Goal: Task Accomplishment & Management: Manage account settings

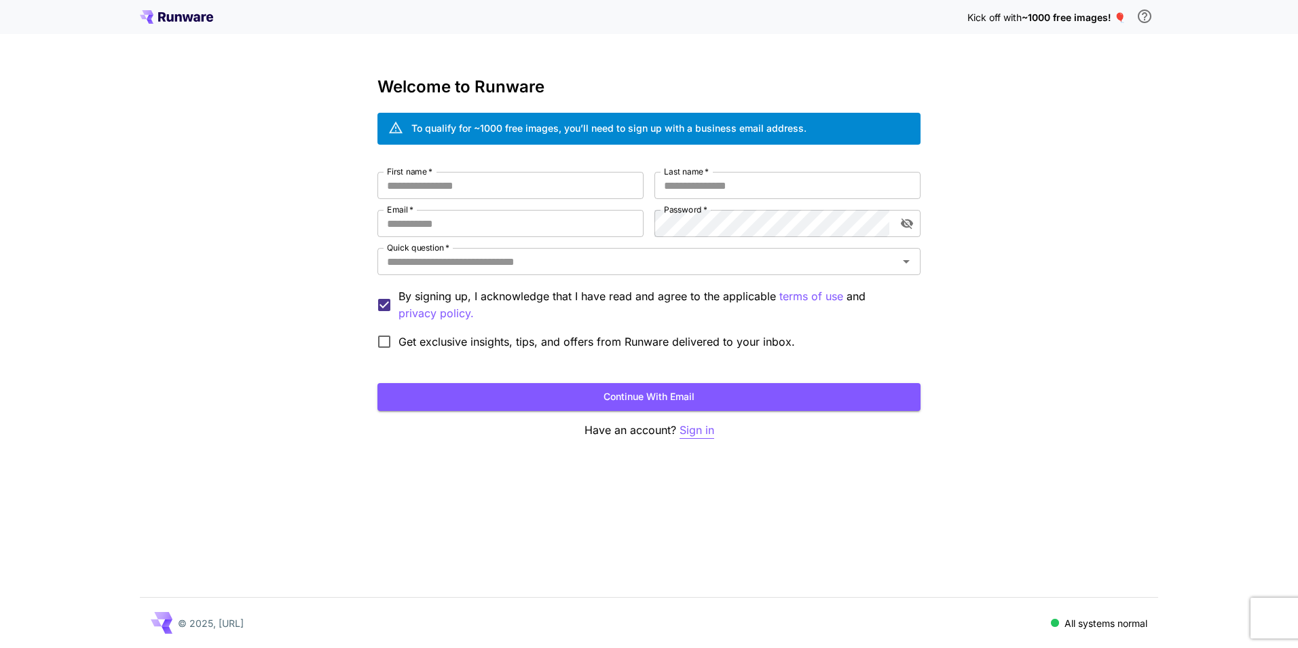
click at [691, 434] on p "Sign in" at bounding box center [696, 430] width 35 height 17
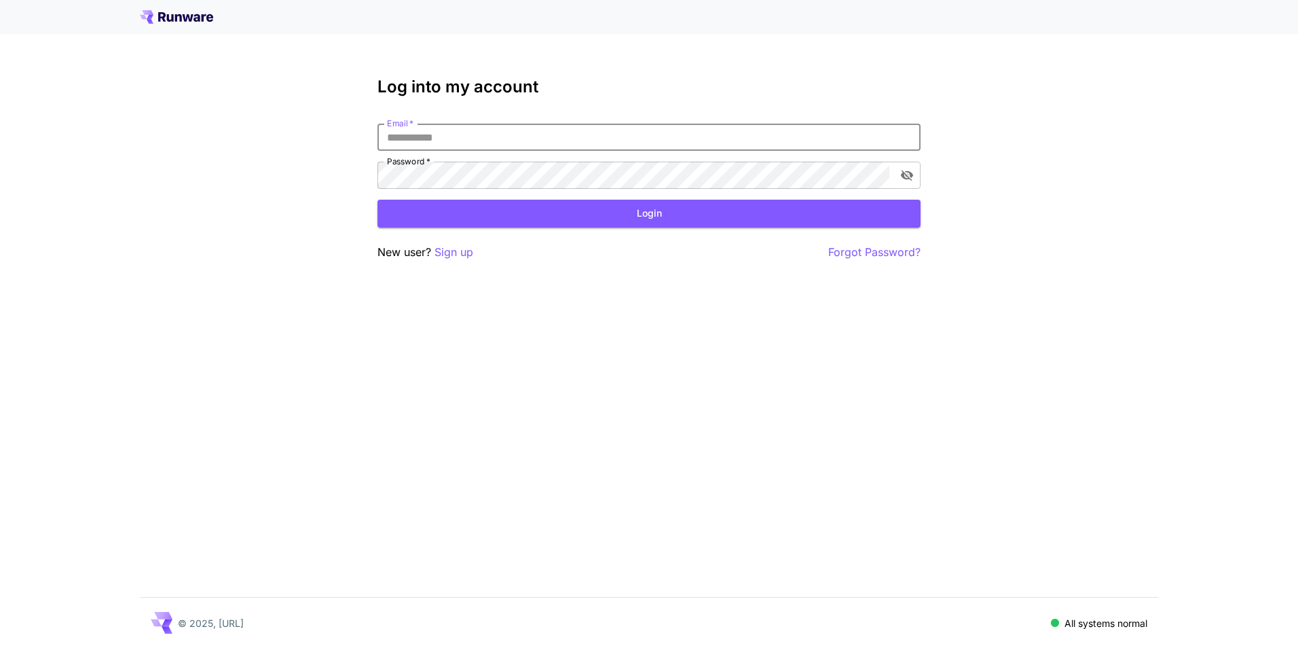
click at [521, 146] on input "Email   *" at bounding box center [648, 137] width 543 height 27
click at [521, 141] on input "Email   *" at bounding box center [648, 137] width 543 height 27
type input "*"
click at [525, 135] on input "*" at bounding box center [648, 137] width 543 height 27
type input "**********"
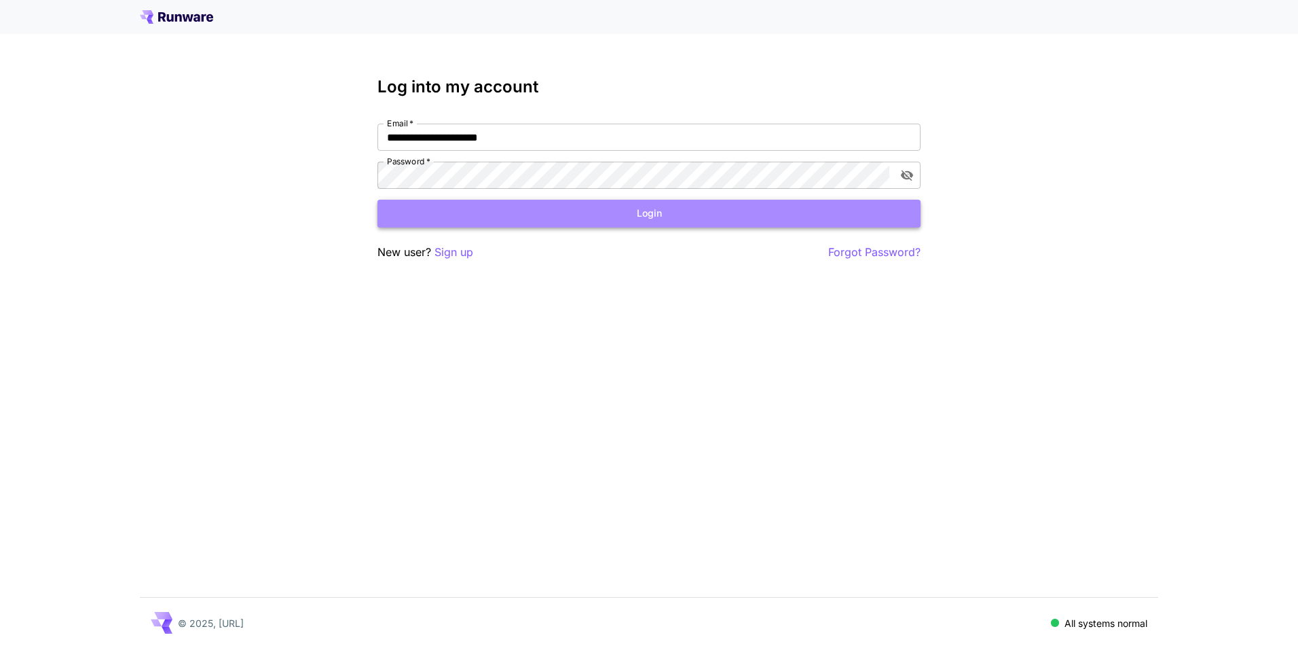
click at [637, 216] on button "Login" at bounding box center [648, 214] width 543 height 28
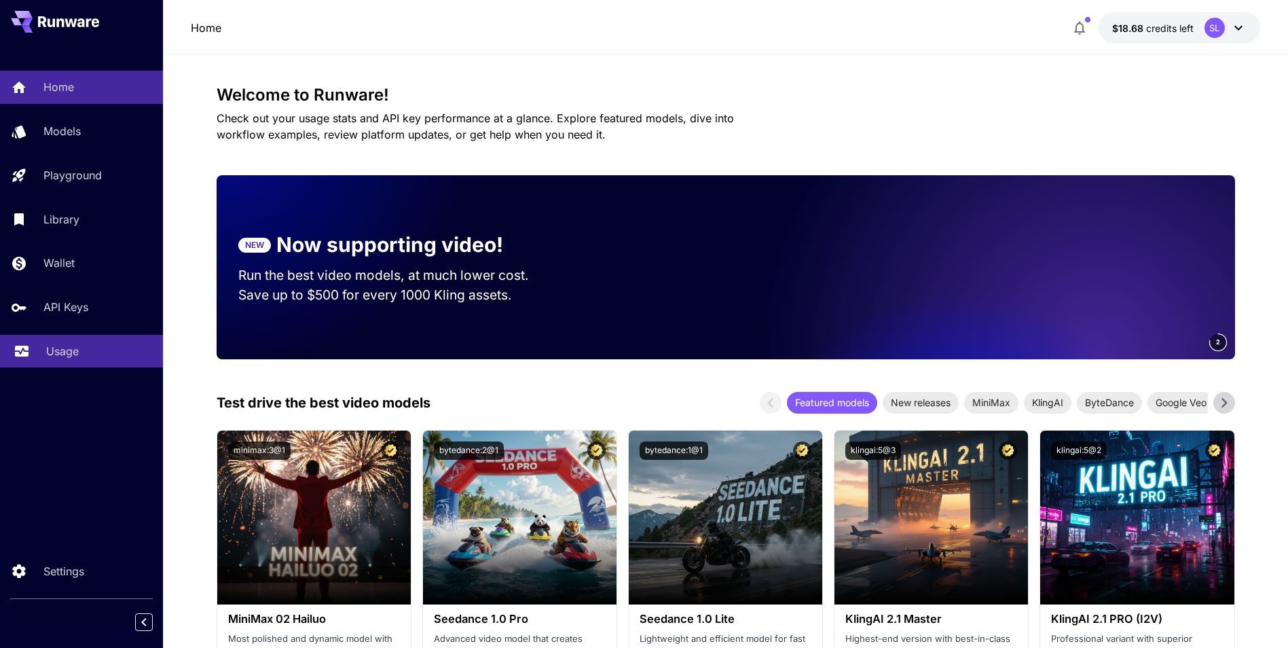
click at [67, 352] on p "Usage" at bounding box center [62, 351] width 33 height 16
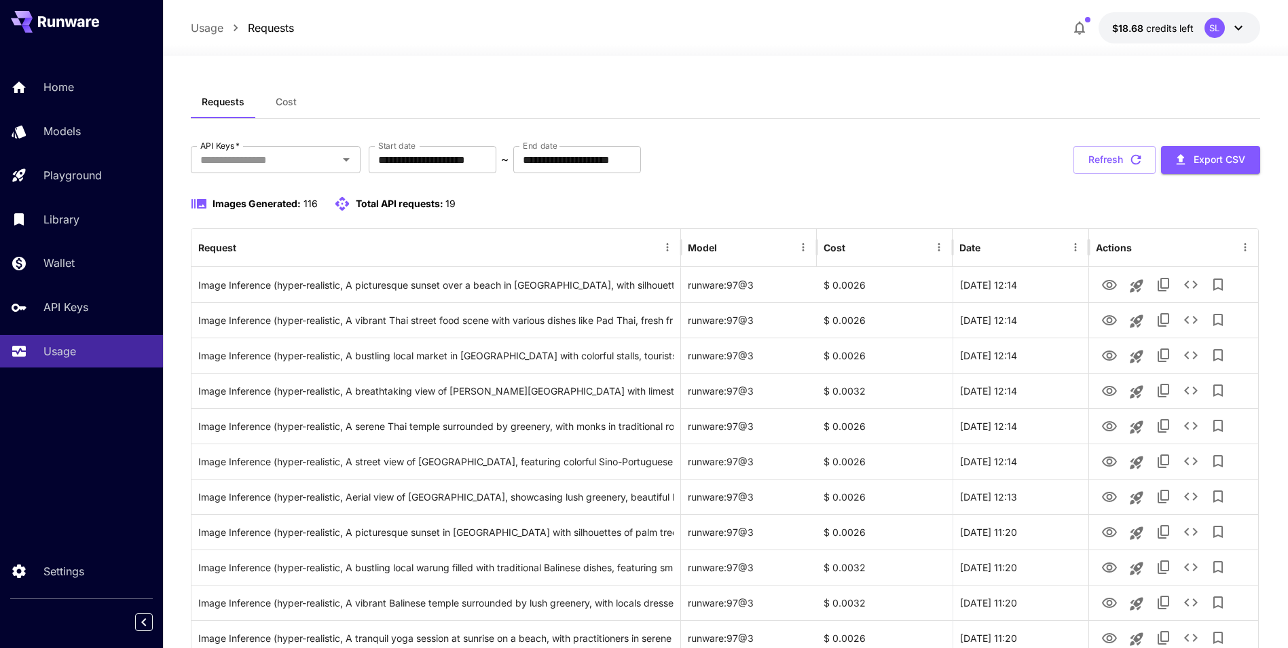
click at [285, 105] on span "Cost" at bounding box center [286, 102] width 21 height 12
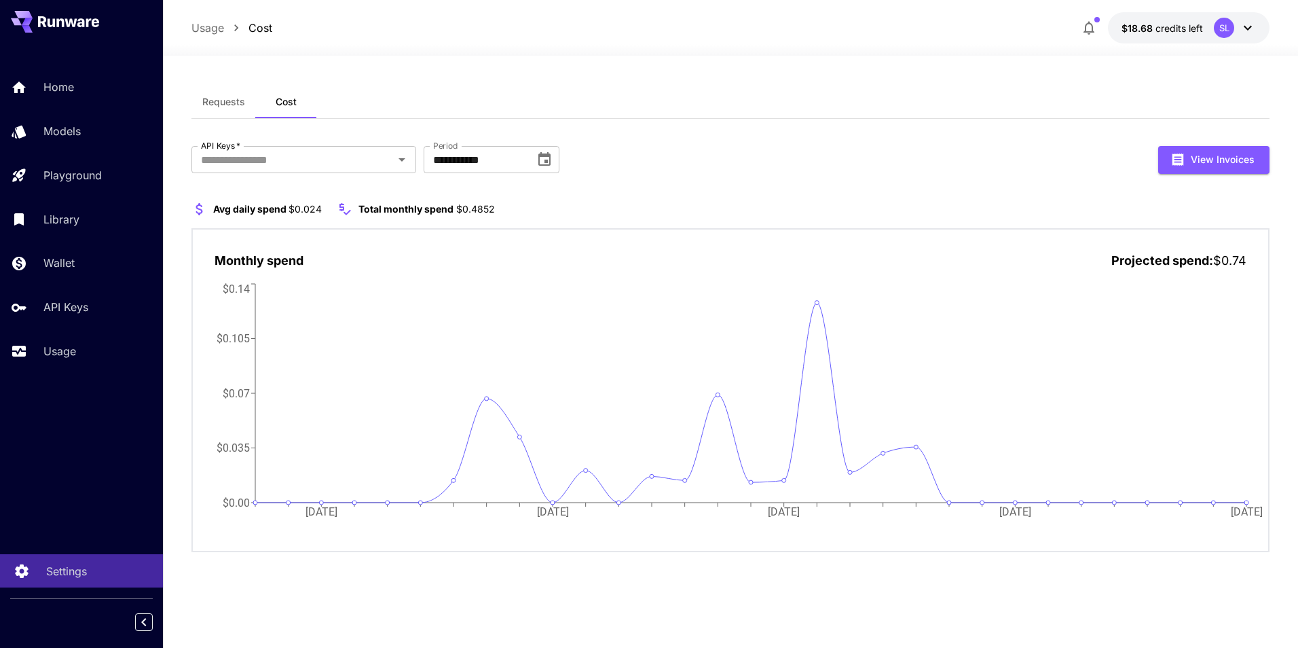
click at [64, 570] on p "Settings" at bounding box center [66, 571] width 41 height 16
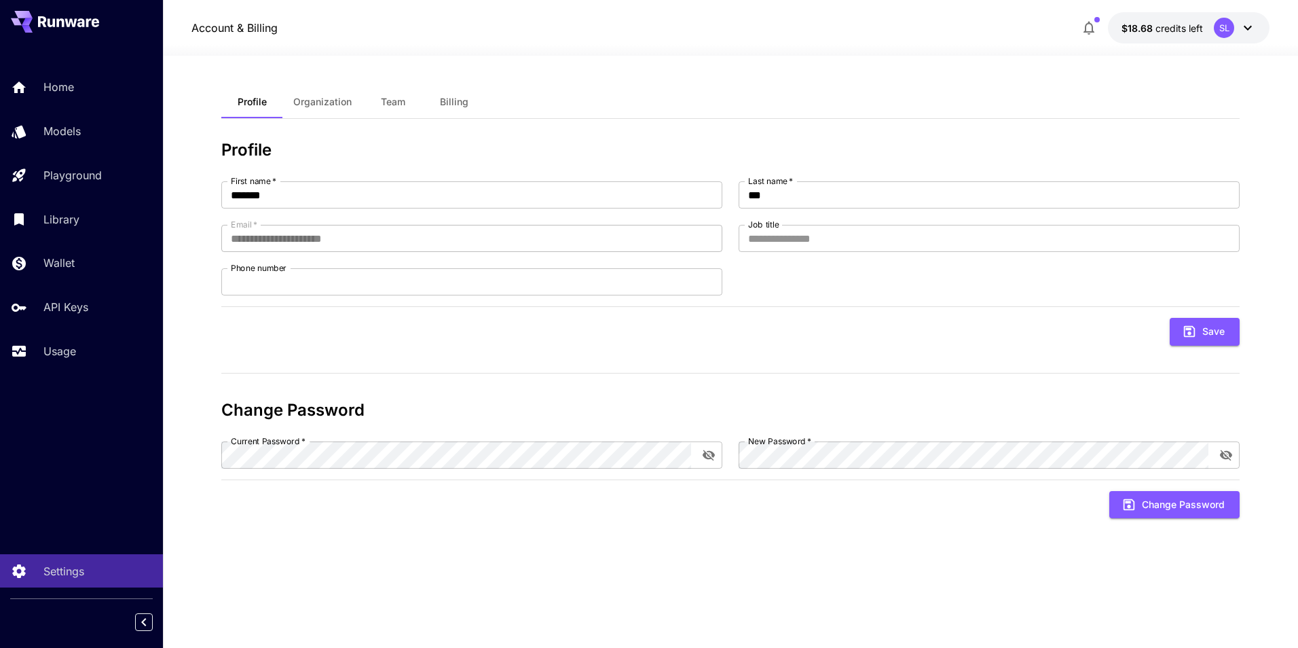
click at [1248, 29] on icon at bounding box center [1248, 28] width 8 height 5
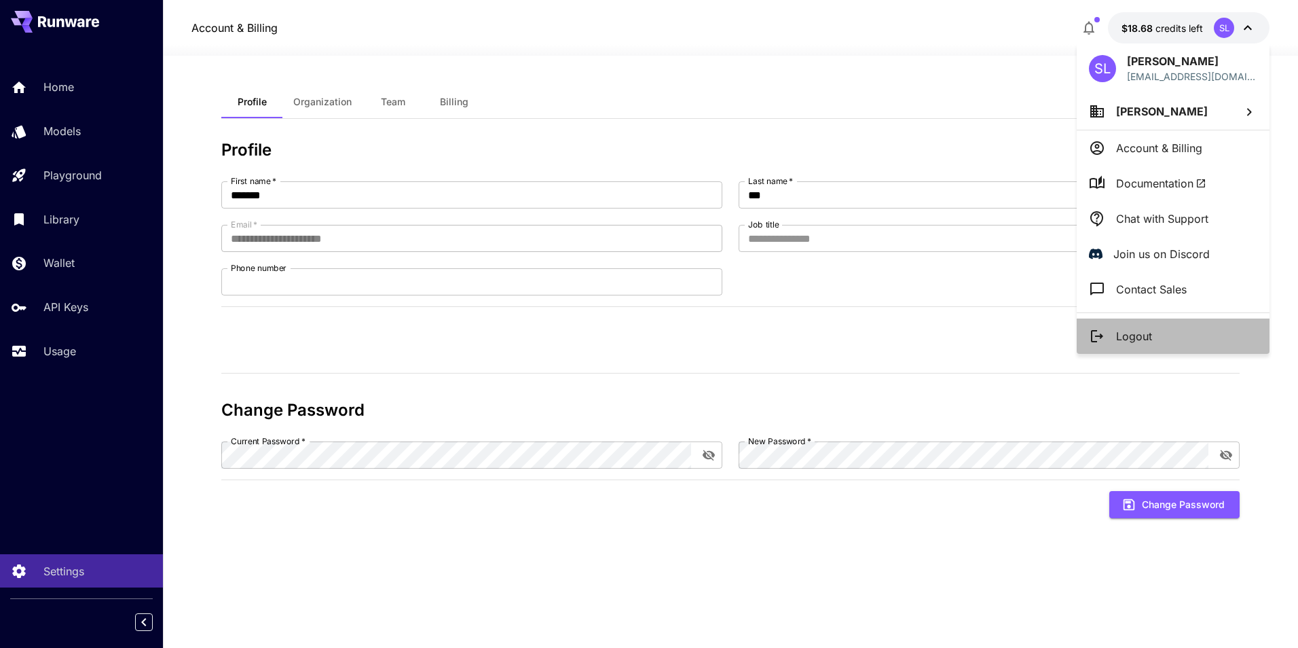
click at [1140, 335] on p "Logout" at bounding box center [1134, 336] width 36 height 16
